Goal: Information Seeking & Learning: Learn about a topic

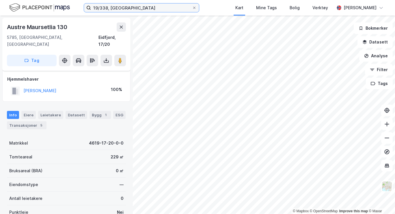
click at [146, 5] on input "19/338, [GEOGRAPHIC_DATA]" at bounding box center [141, 7] width 101 height 9
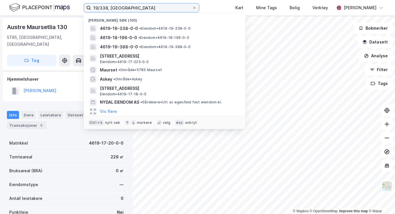
click at [146, 5] on input "19/338, [GEOGRAPHIC_DATA]" at bounding box center [141, 7] width 101 height 9
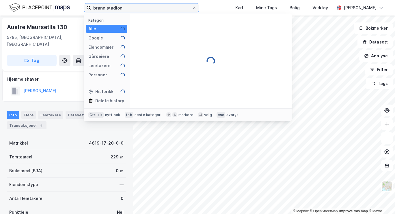
type input "brann stadion"
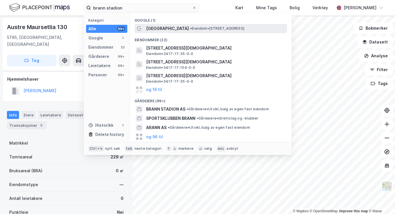
click at [190, 26] on span "• Eiendom • [STREET_ADDRESS]" at bounding box center [217, 28] width 54 height 5
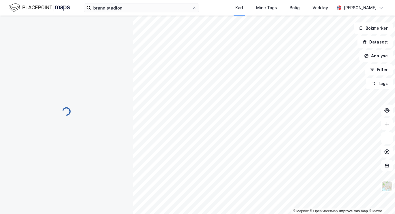
scroll to position [35, 0]
